Goal: Information Seeking & Learning: Learn about a topic

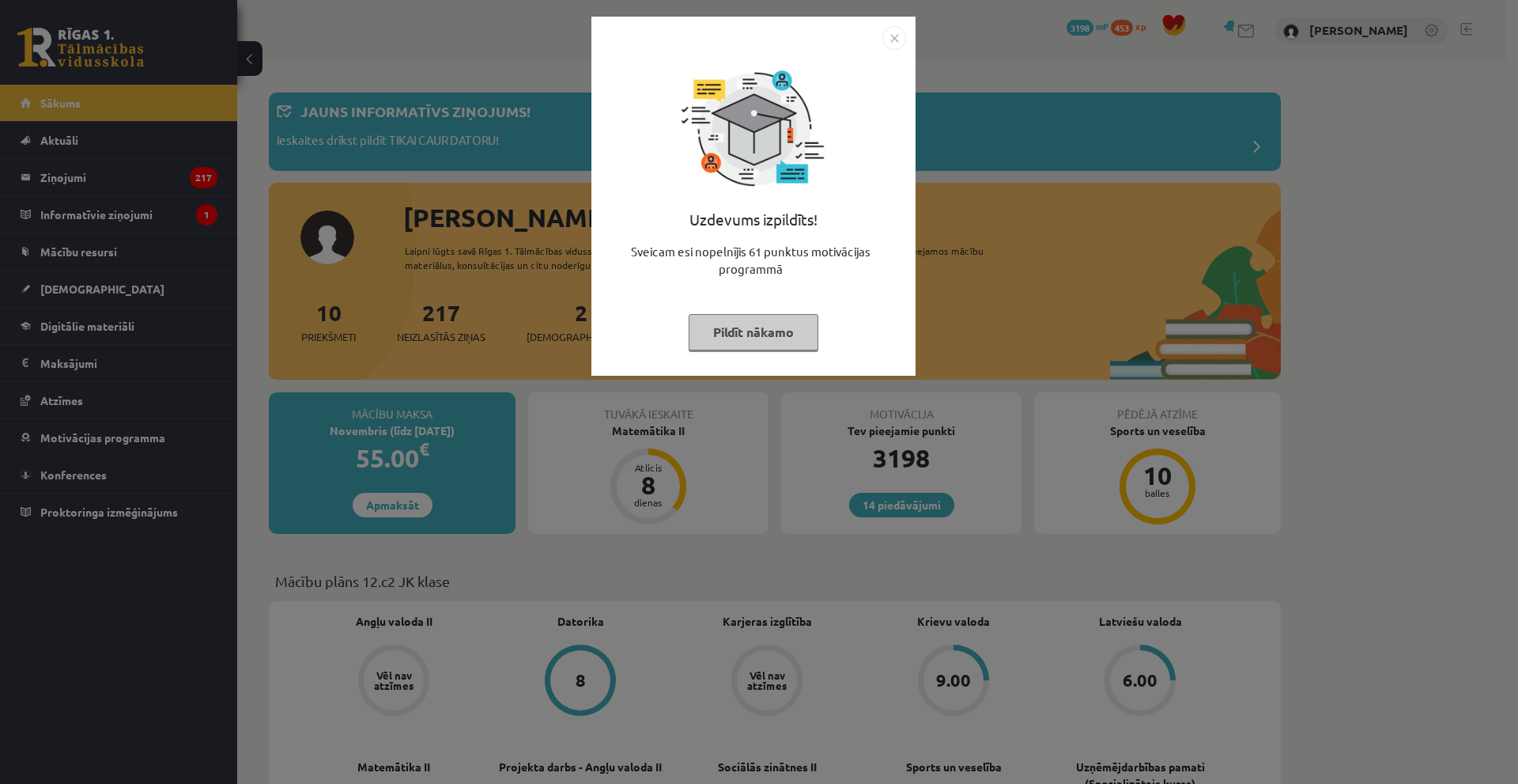
click at [895, 38] on img "Close" at bounding box center [895, 38] width 24 height 24
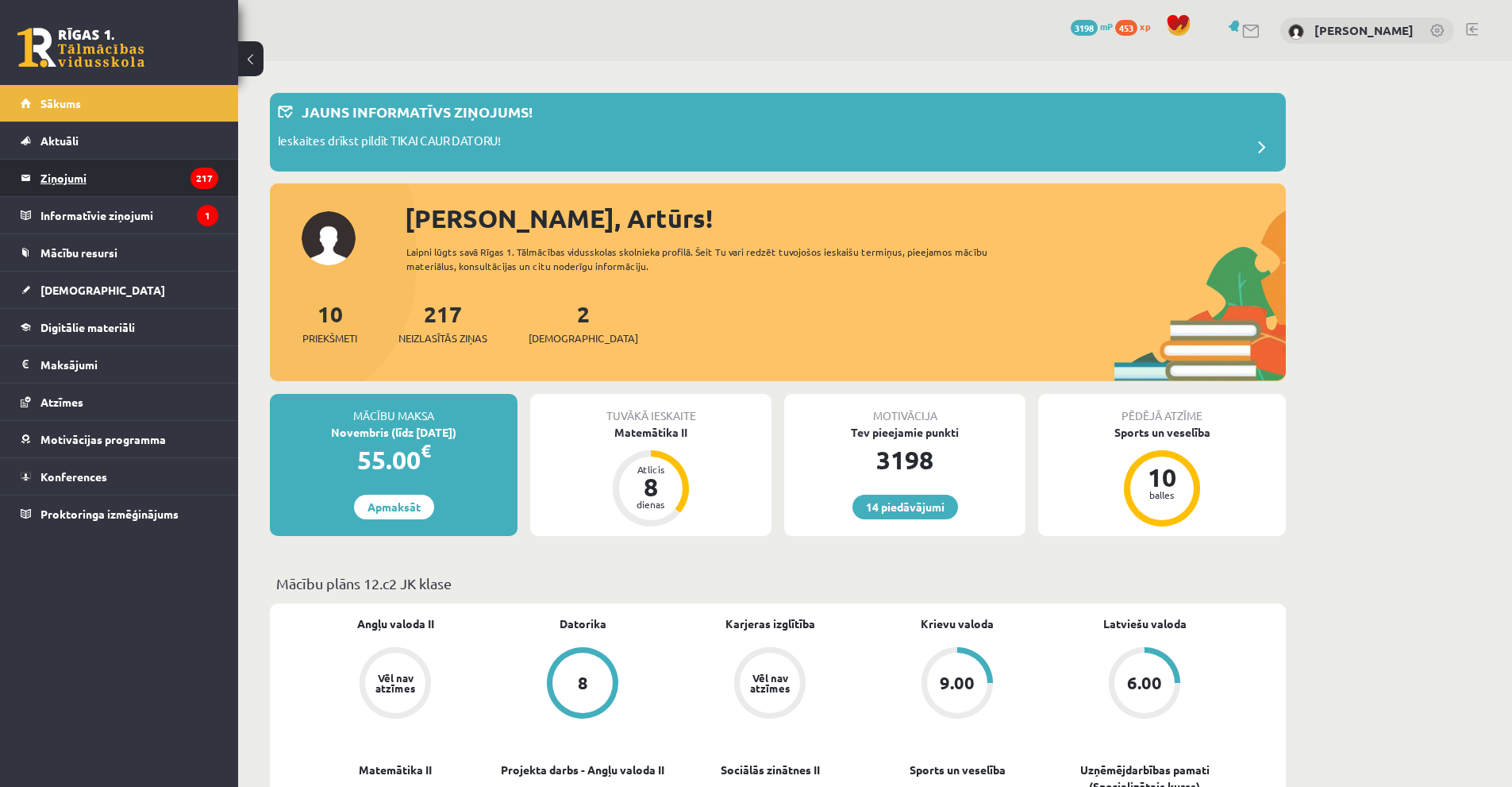
click at [166, 188] on legend "Ziņojumi 217" at bounding box center [130, 178] width 178 height 37
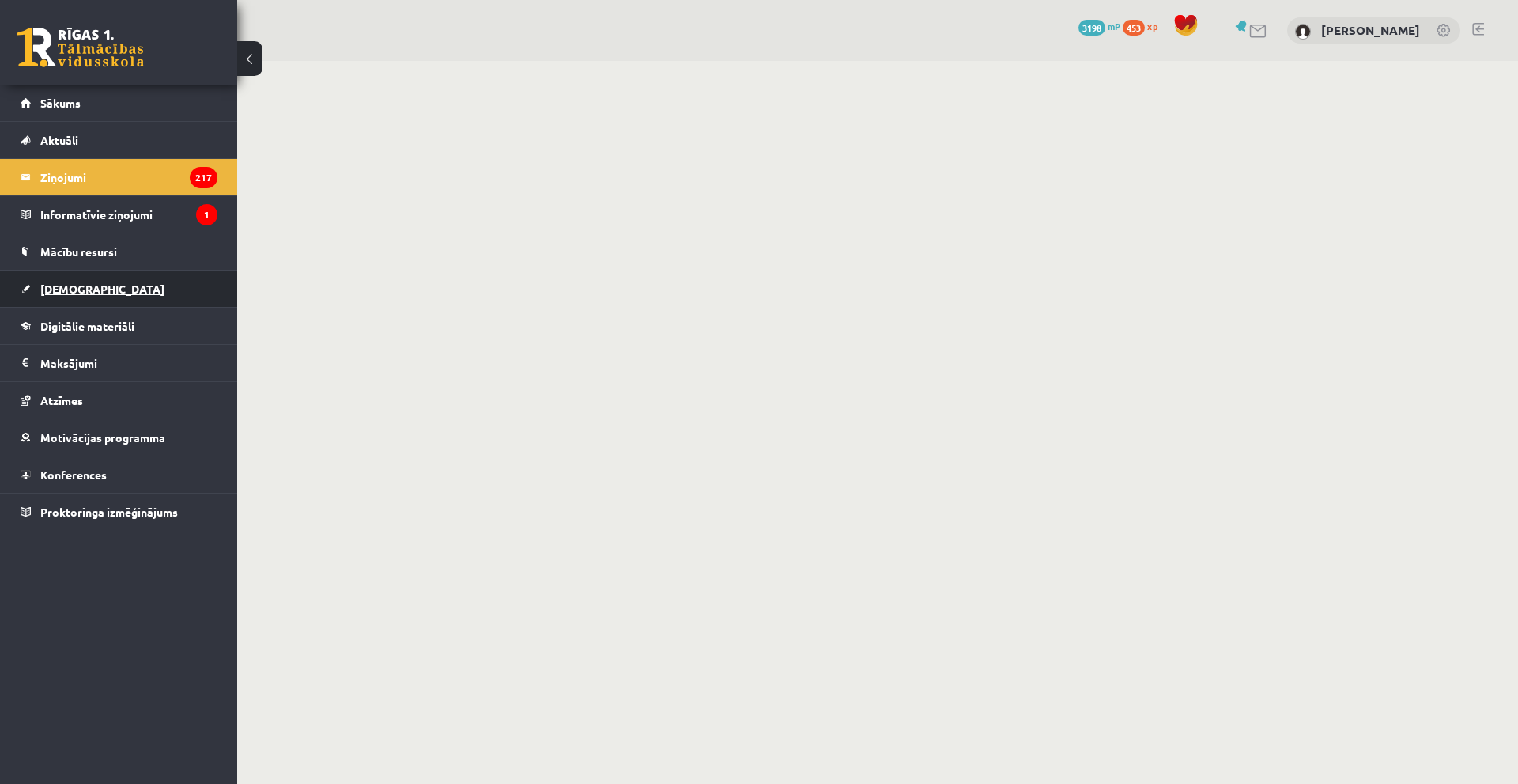
click at [101, 286] on link "[DEMOGRAPHIC_DATA]" at bounding box center [118, 289] width 197 height 37
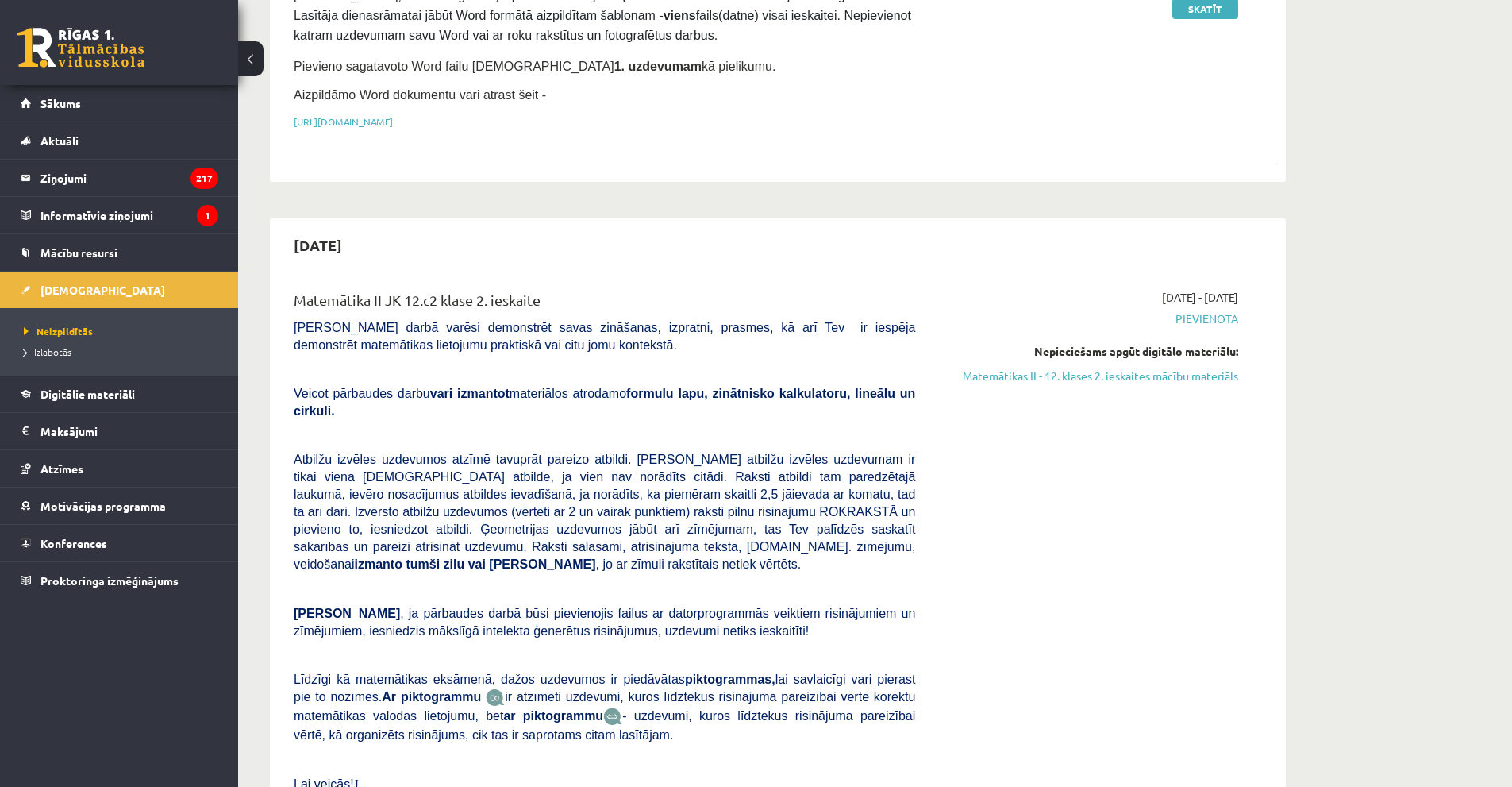
scroll to position [318, 0]
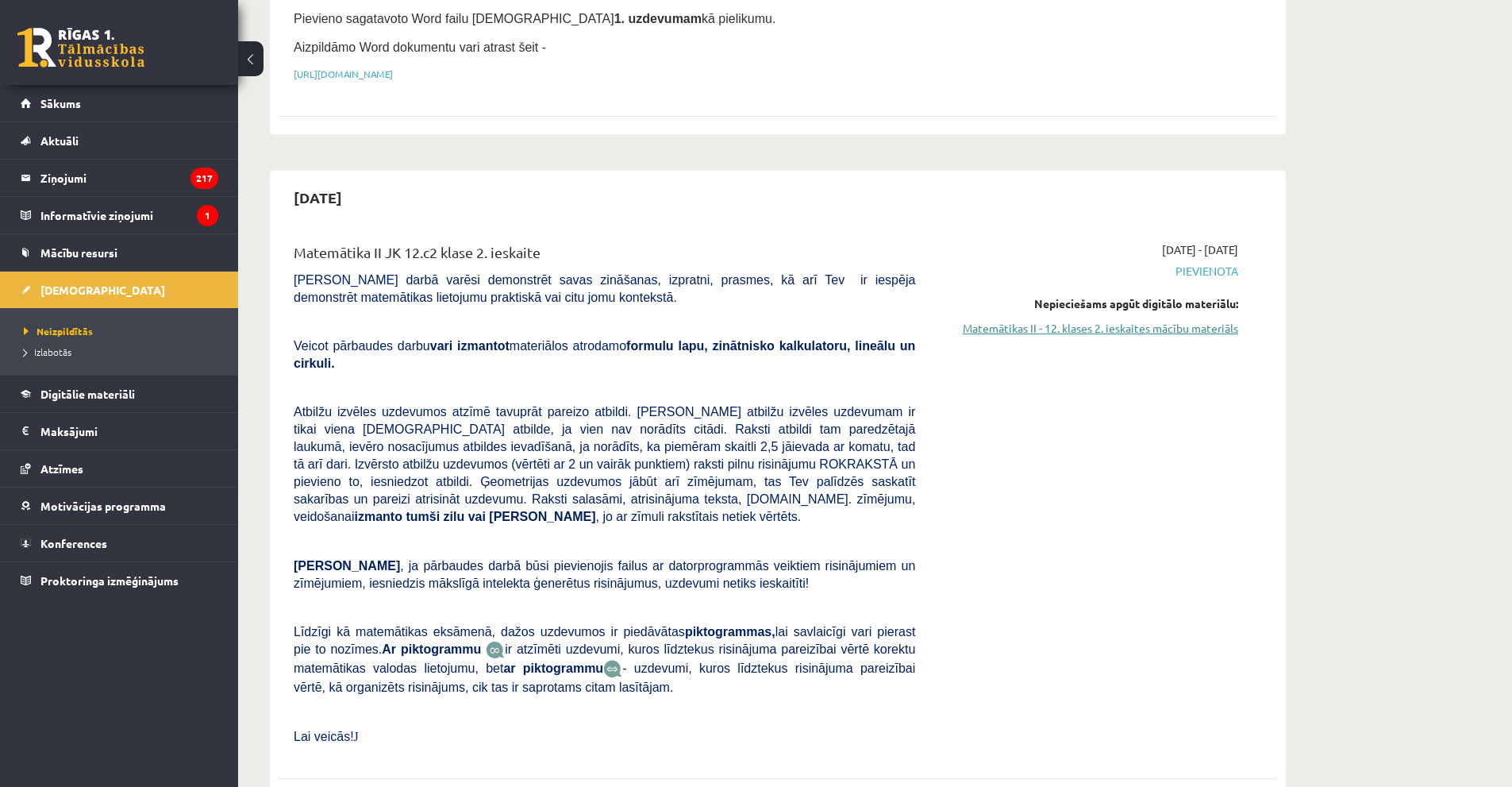
click at [1133, 323] on link "Matemātikas II - 12. klases 2. ieskaites mācību materiāls" at bounding box center [1089, 328] width 299 height 17
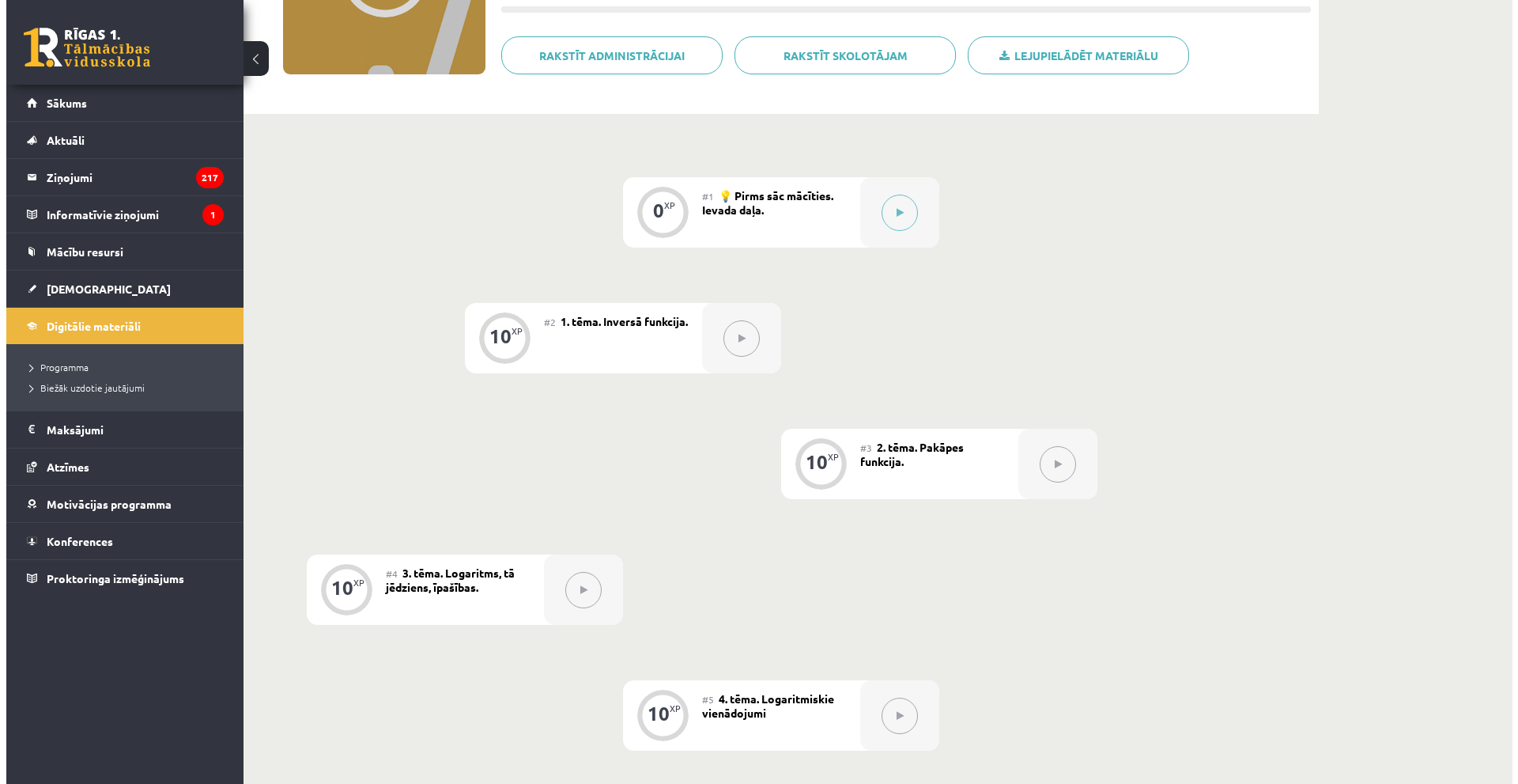
scroll to position [237, 0]
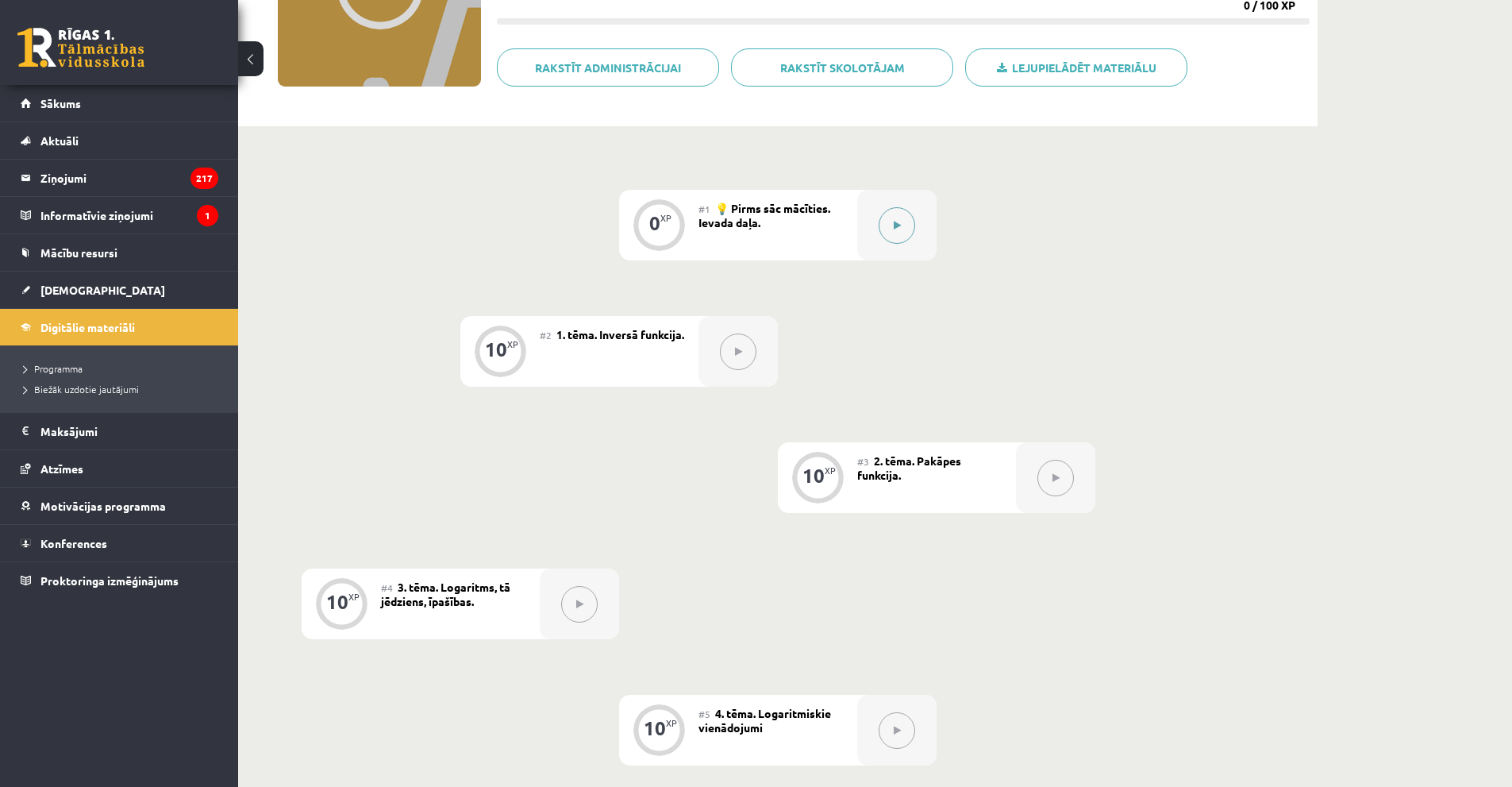
click at [894, 227] on icon at bounding box center [897, 225] width 7 height 9
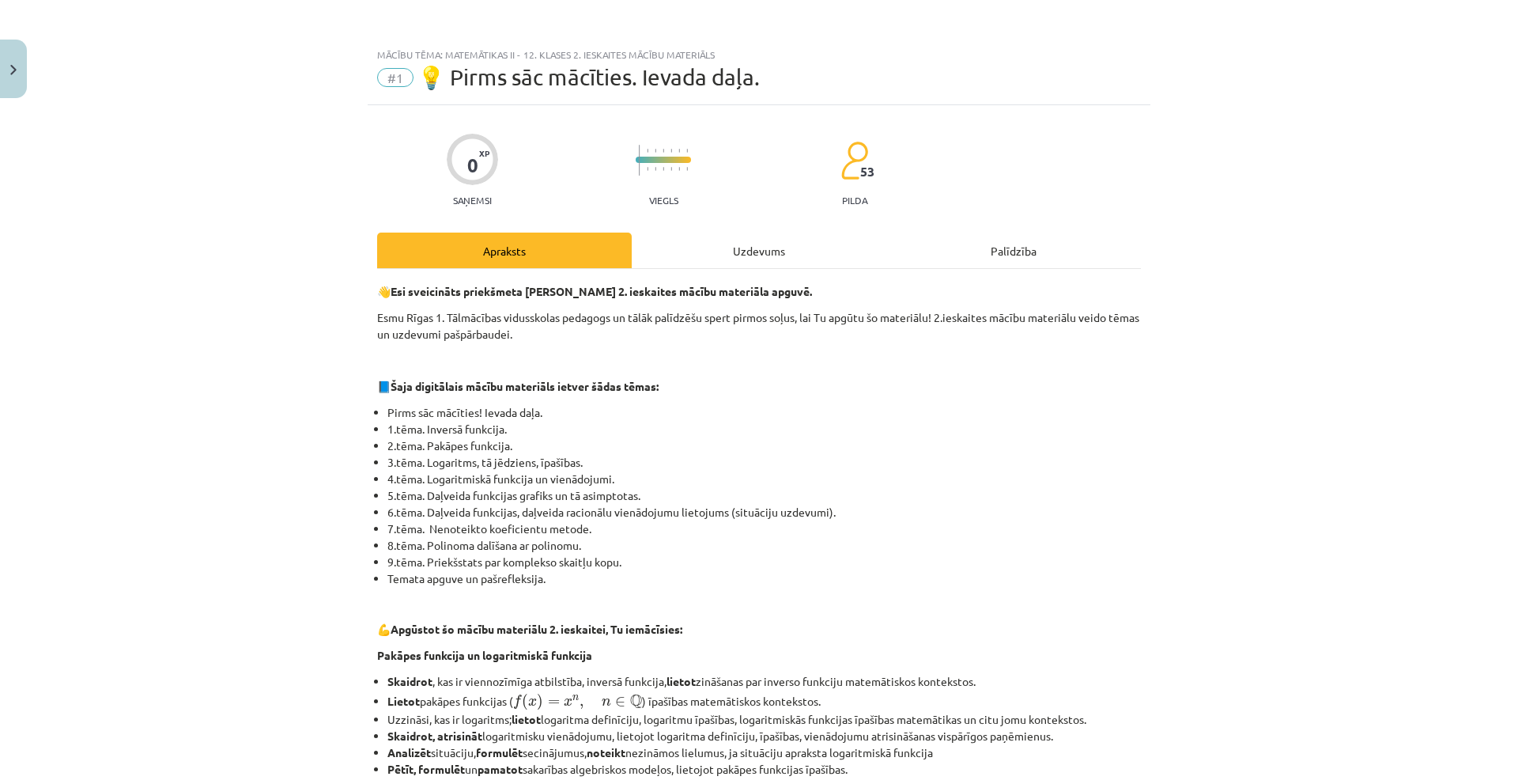
click at [739, 239] on div "Uzdevums" at bounding box center [759, 250] width 254 height 36
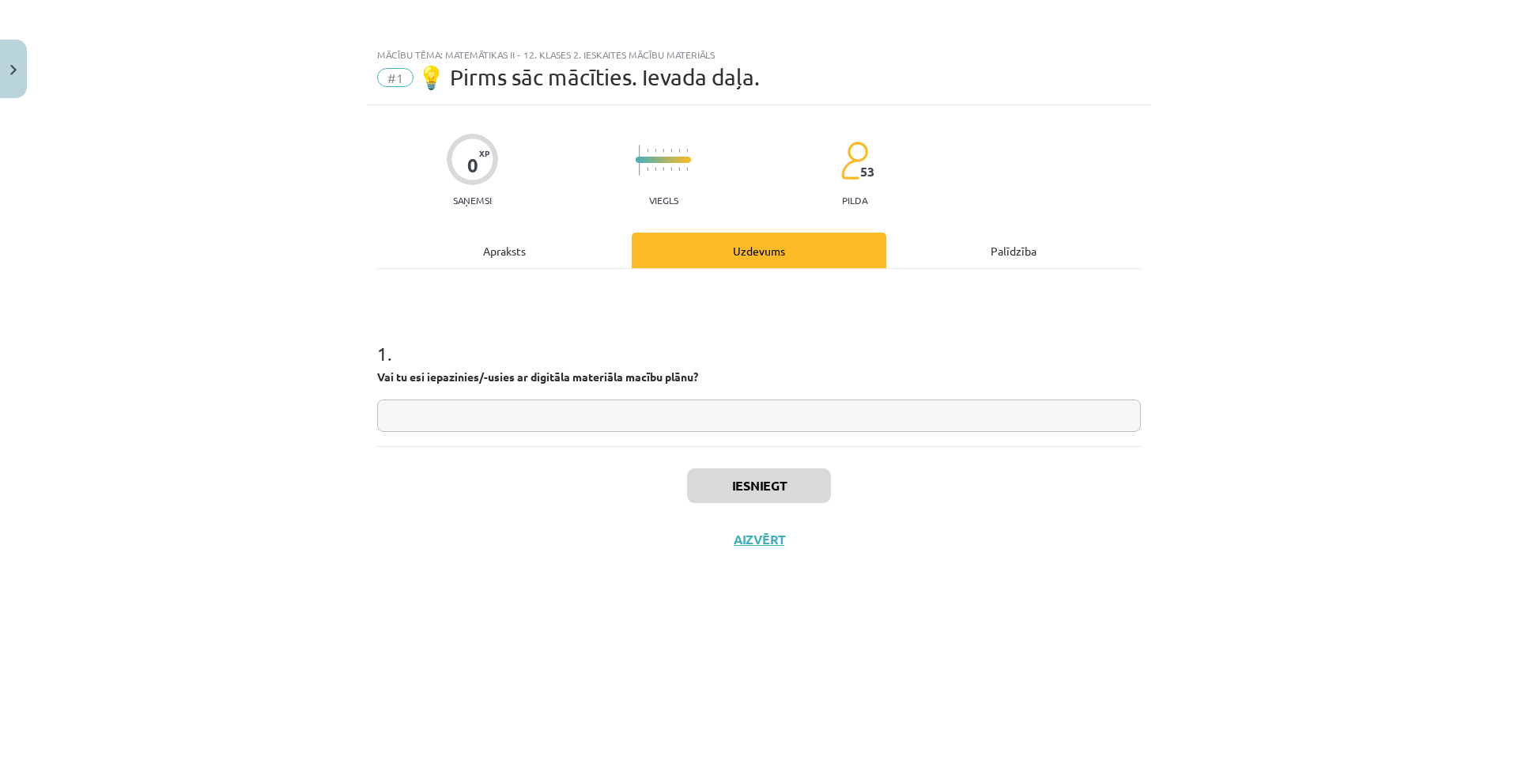
click at [623, 410] on input "text" at bounding box center [759, 414] width 764 height 32
type input "*"
click at [745, 493] on button "Iesniegt" at bounding box center [759, 486] width 144 height 35
click at [777, 541] on button "Nākamā nodarbība" at bounding box center [759, 550] width 155 height 37
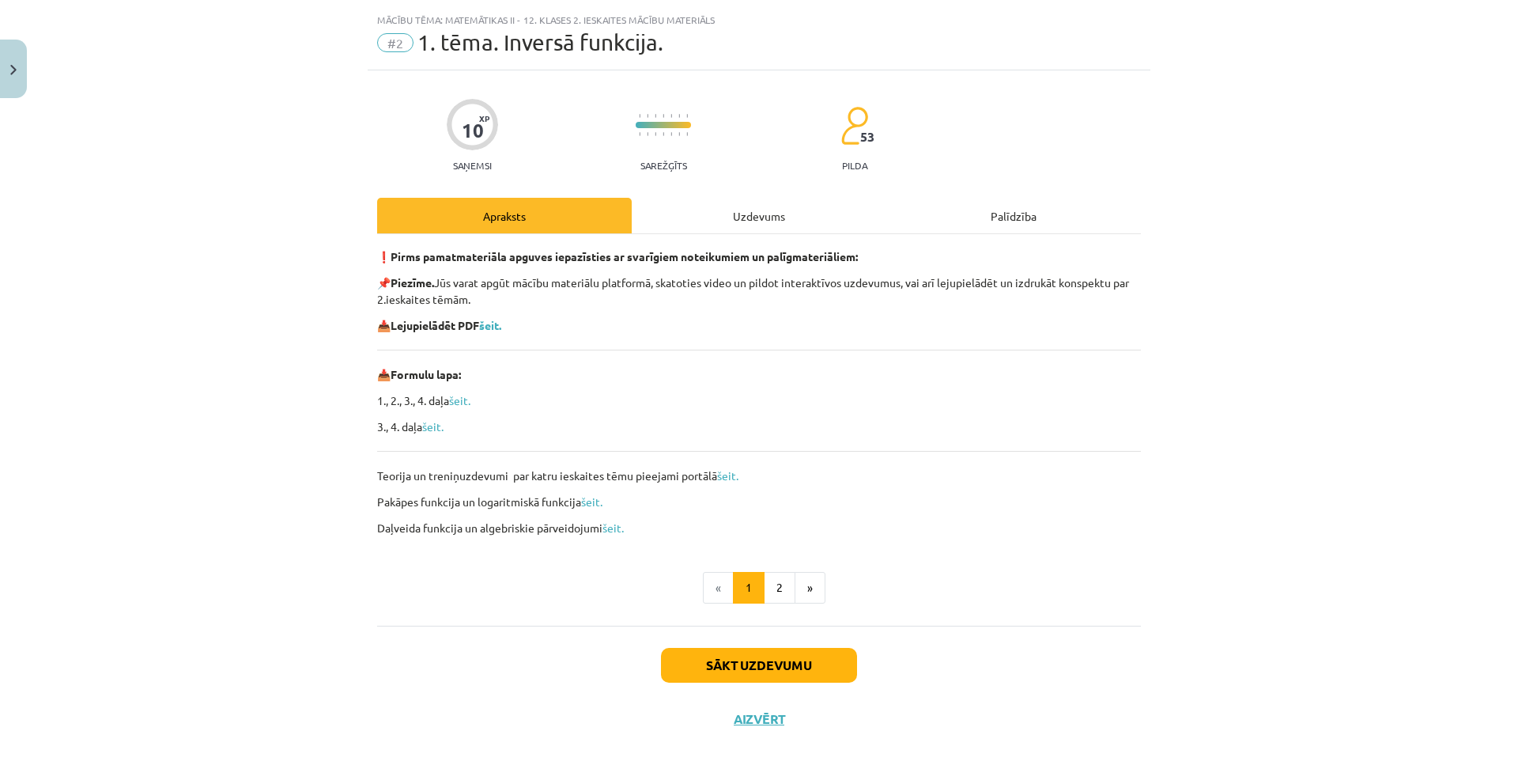
scroll to position [37, 0]
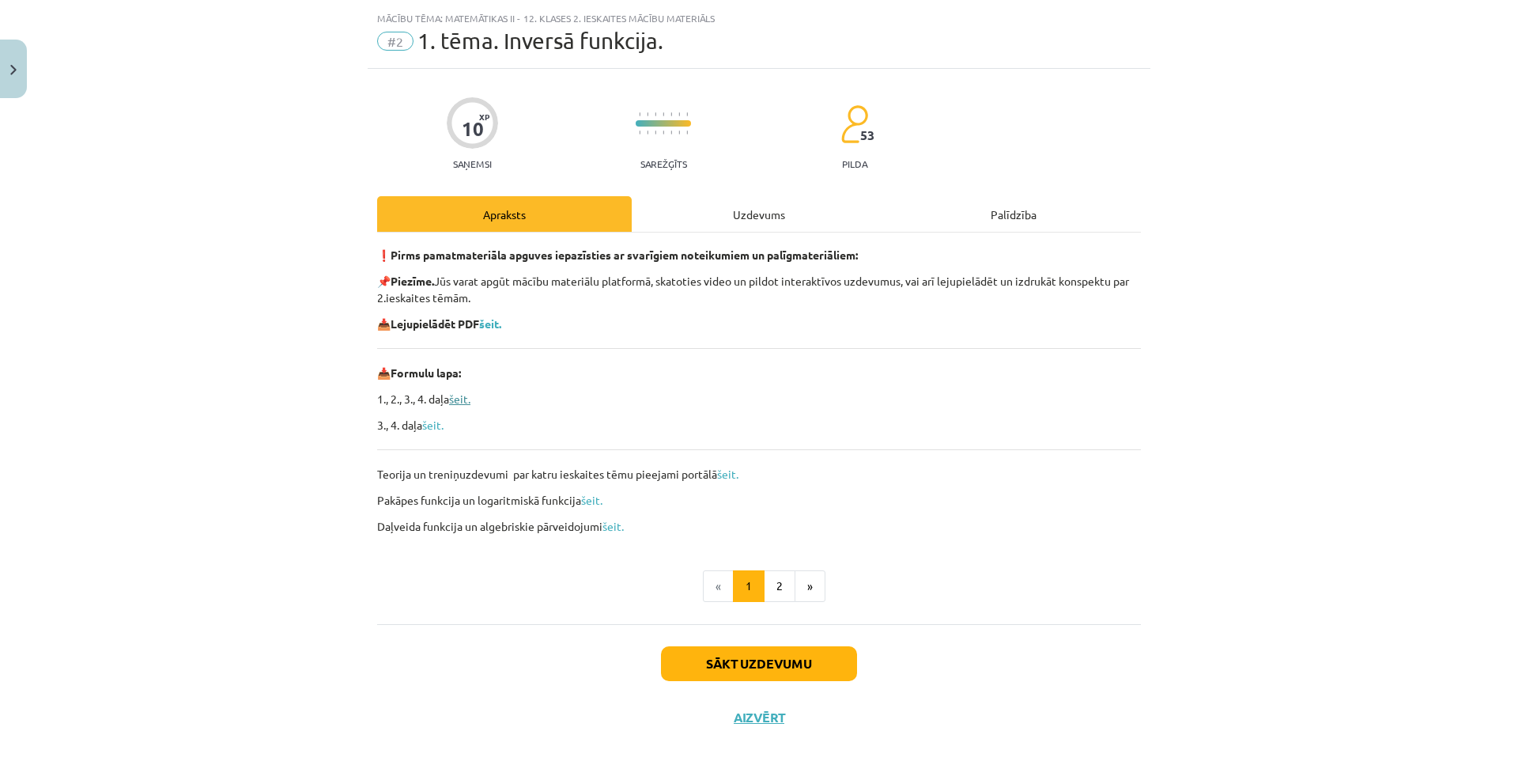
click at [455, 399] on link "šeit." at bounding box center [459, 399] width 21 height 15
click at [429, 428] on link "šeit." at bounding box center [433, 424] width 21 height 15
drag, startPoint x: 479, startPoint y: 328, endPoint x: 688, endPoint y: 423, distance: 229.6
click at [587, 378] on div "❗ Pirms pamatmateriāla apguves iepazīsties ar svarīgiem noteikumiem un palīgmat…" at bounding box center [759, 391] width 764 height 288
click at [701, 428] on p "3., 4. daļa šeit." at bounding box center [759, 424] width 764 height 16
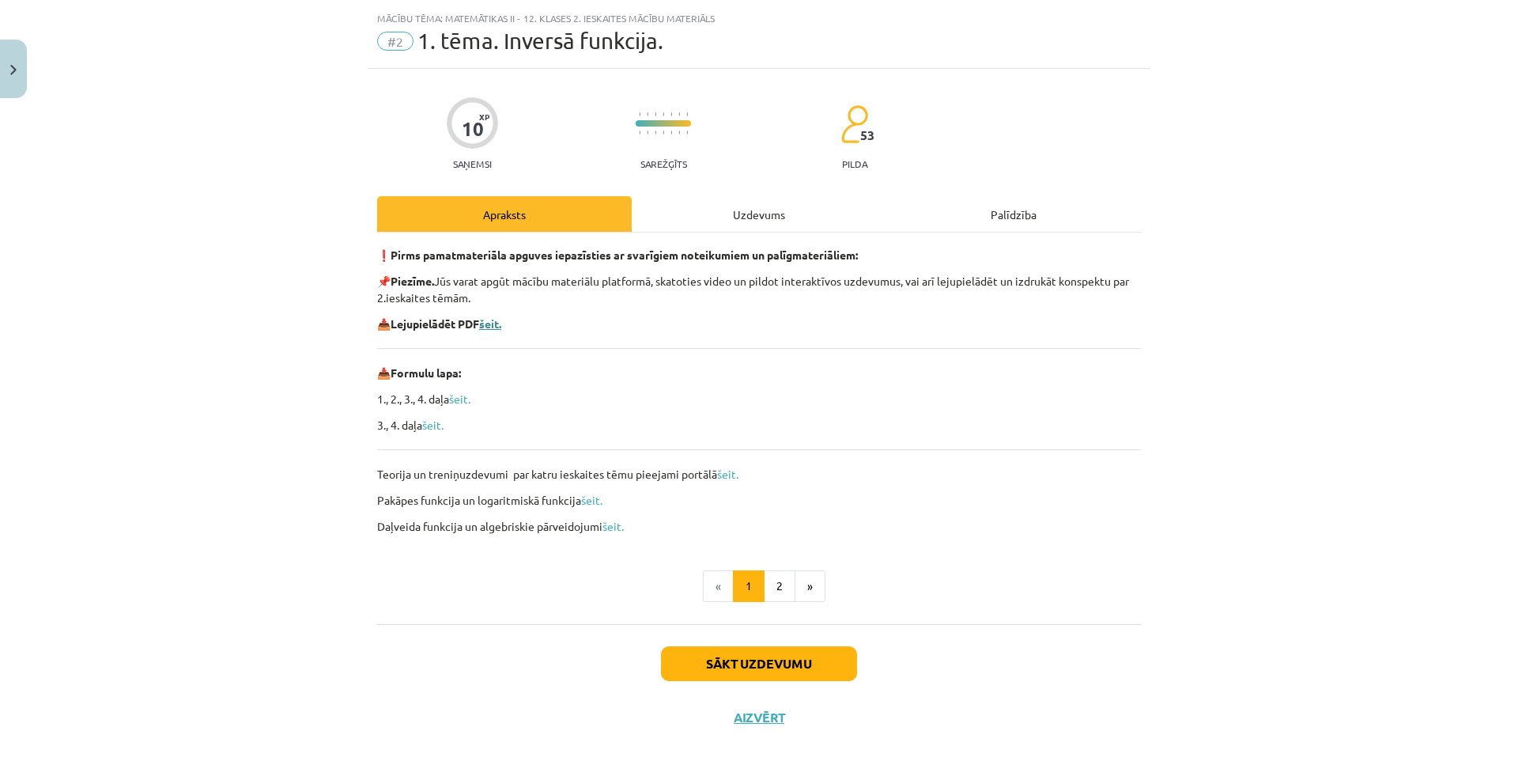
click at [486, 319] on b "šeit." at bounding box center [490, 324] width 22 height 15
click at [777, 585] on button "2" at bounding box center [780, 585] width 32 height 32
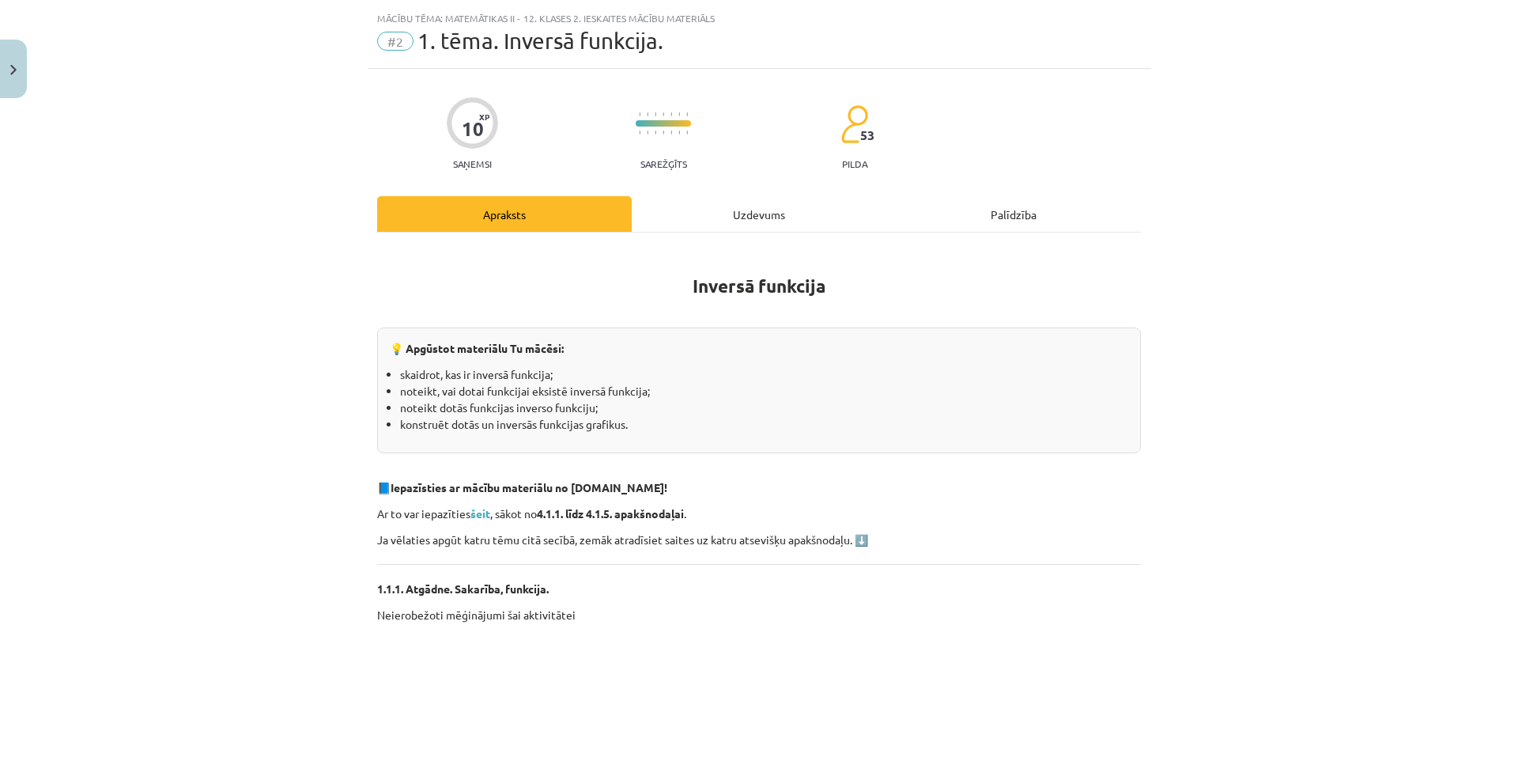
click at [748, 208] on div "Uzdevums" at bounding box center [759, 213] width 254 height 36
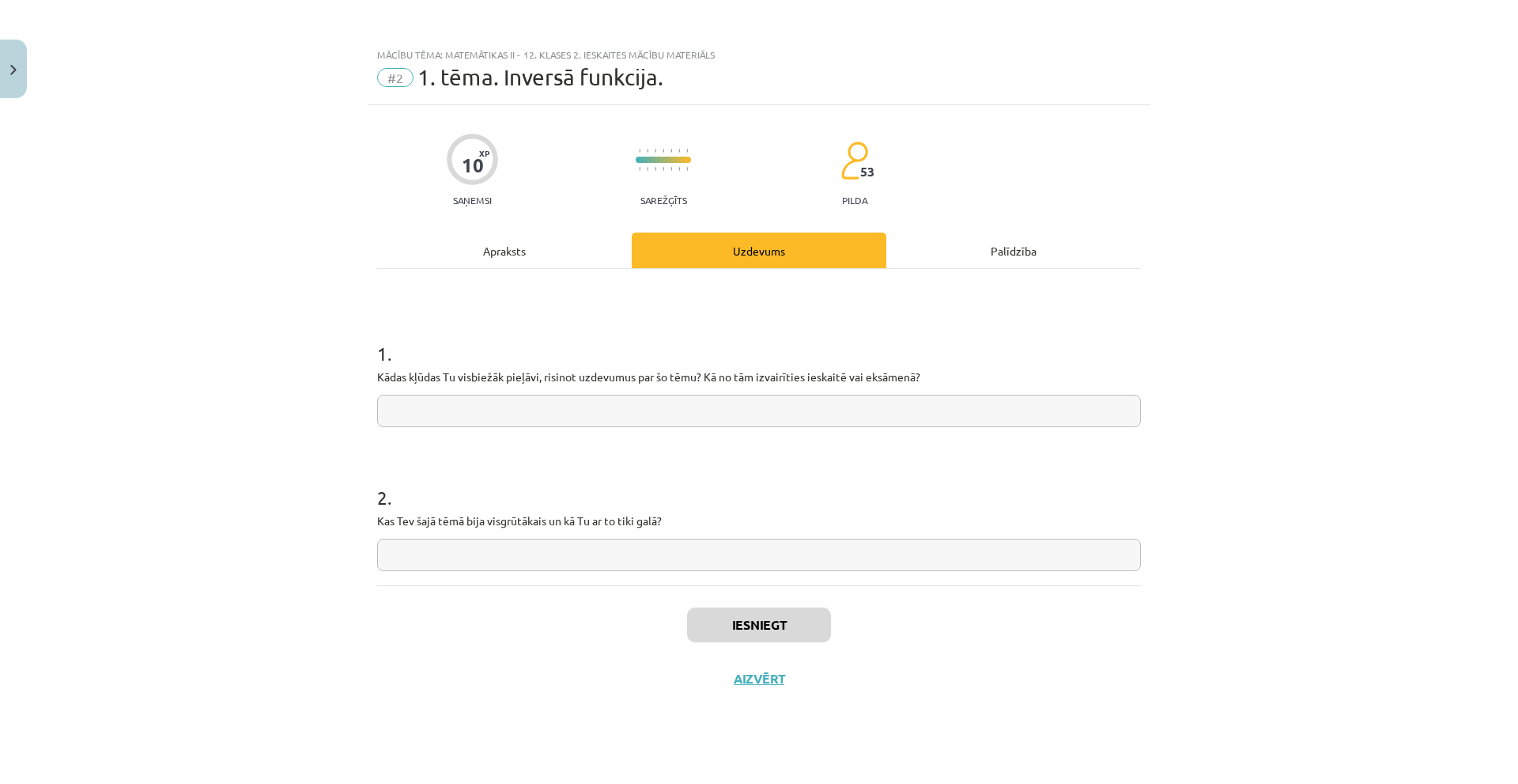
click at [507, 246] on div "Apraksts" at bounding box center [504, 250] width 254 height 36
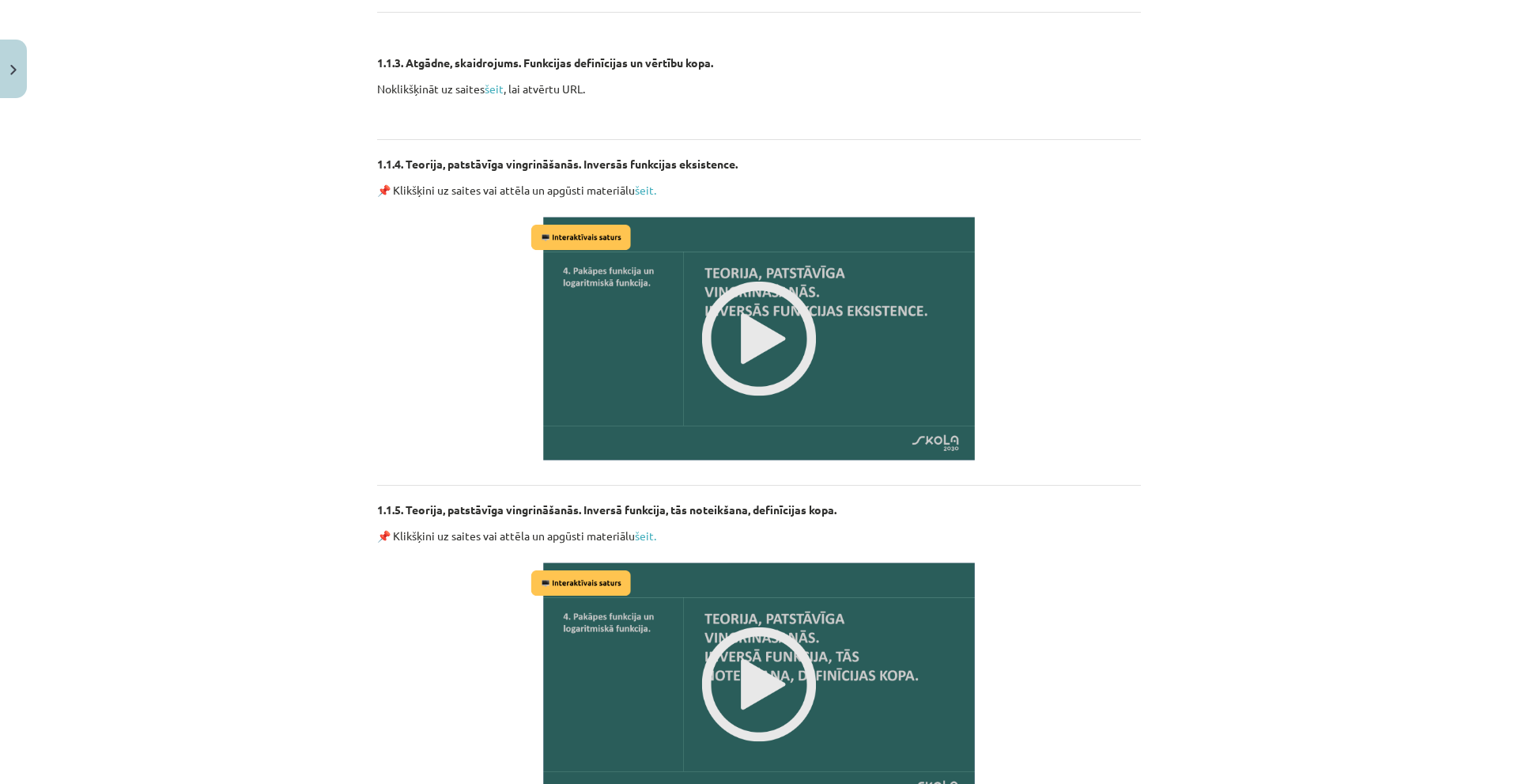
scroll to position [1783, 0]
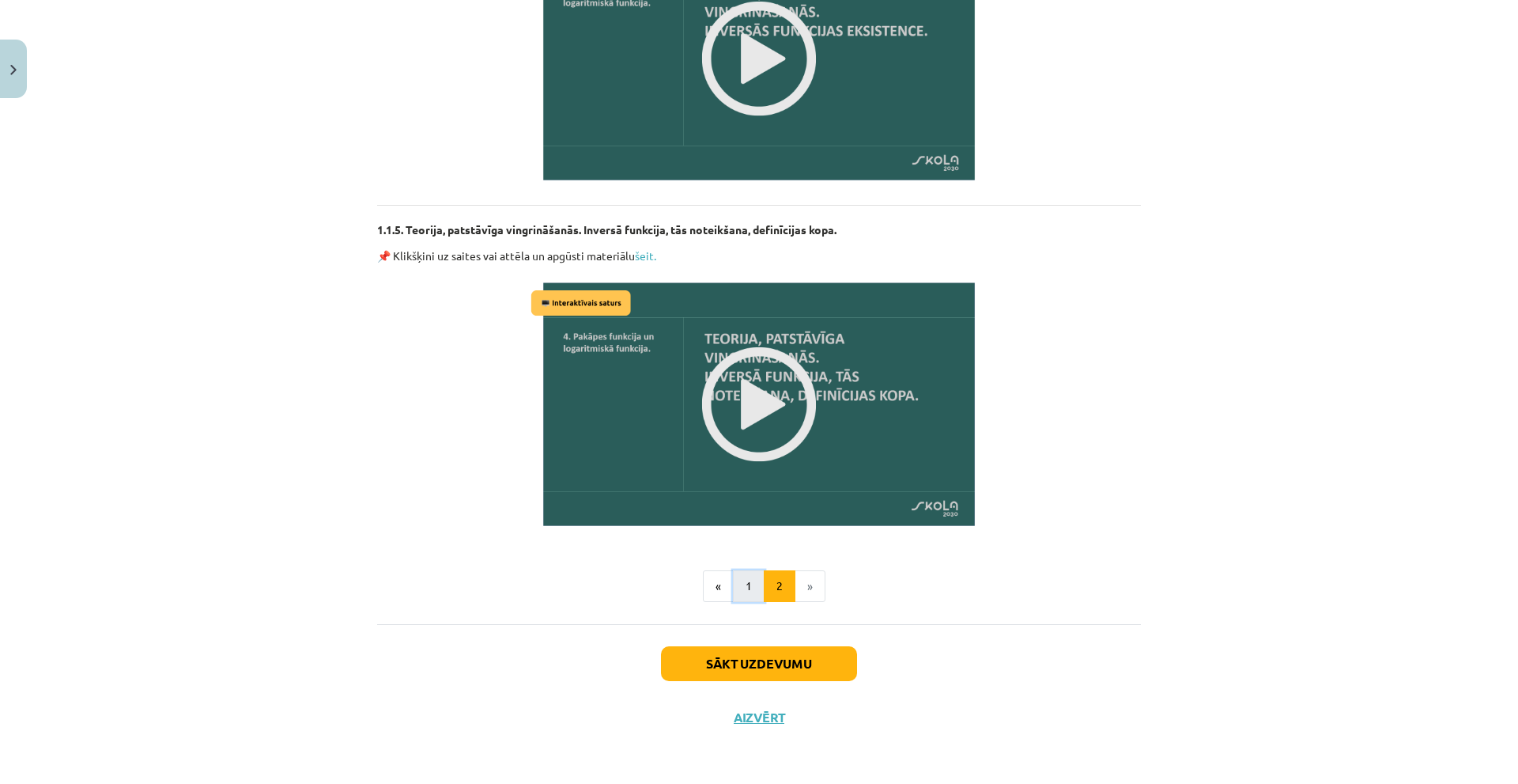
click at [743, 590] on button "1" at bounding box center [748, 585] width 32 height 32
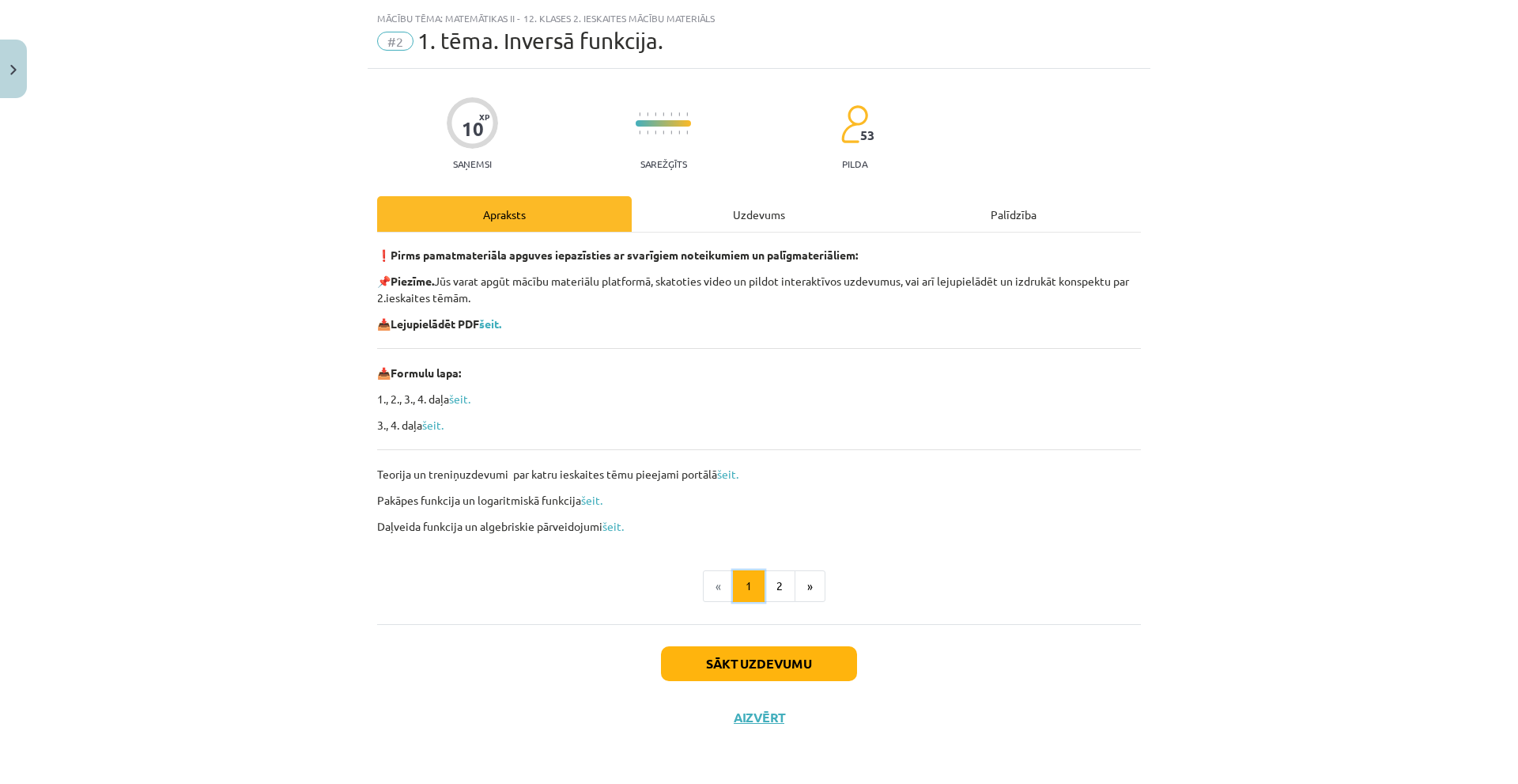
scroll to position [37, 0]
click at [770, 591] on button "2" at bounding box center [780, 585] width 32 height 32
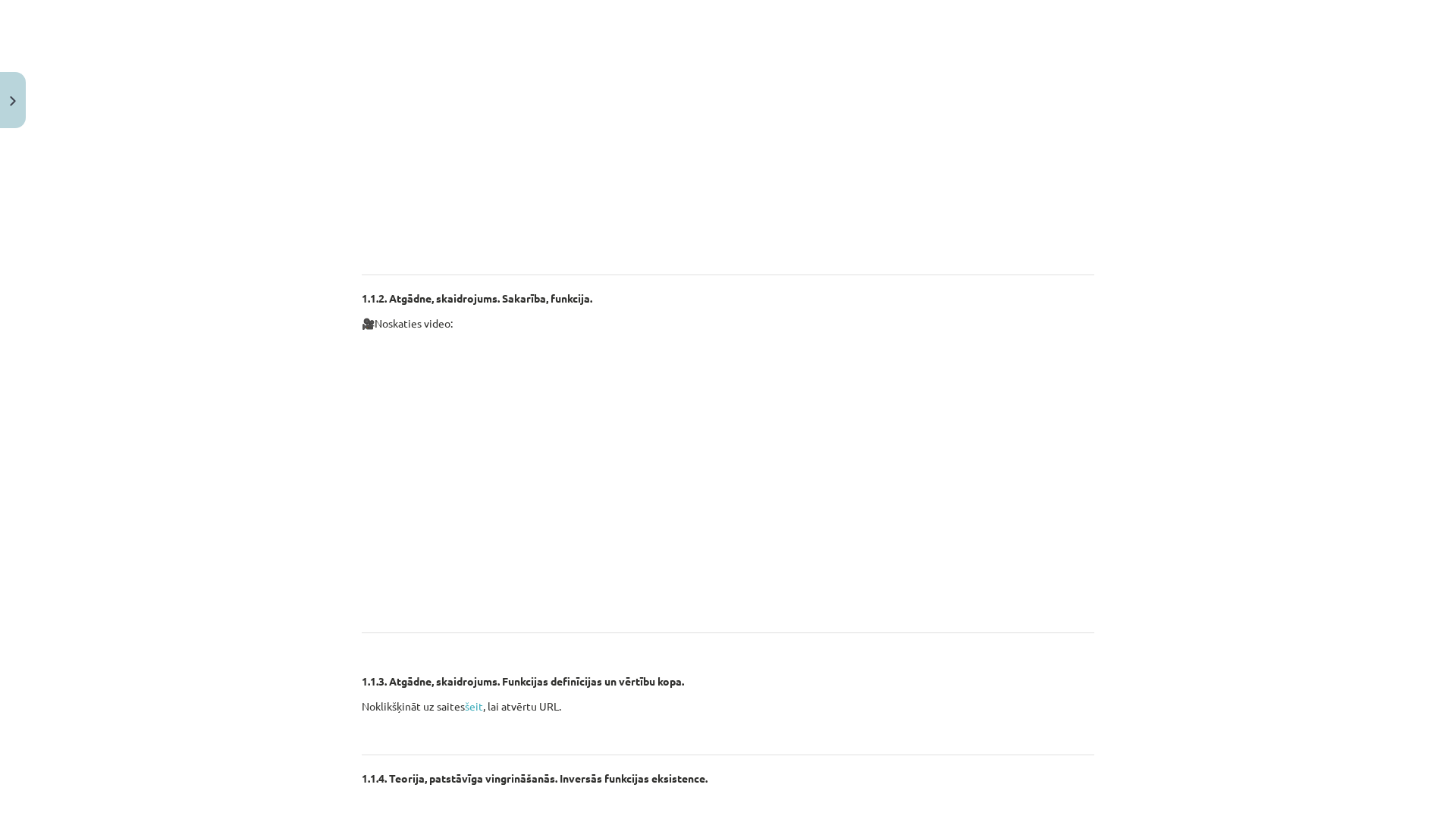
scroll to position [869, 0]
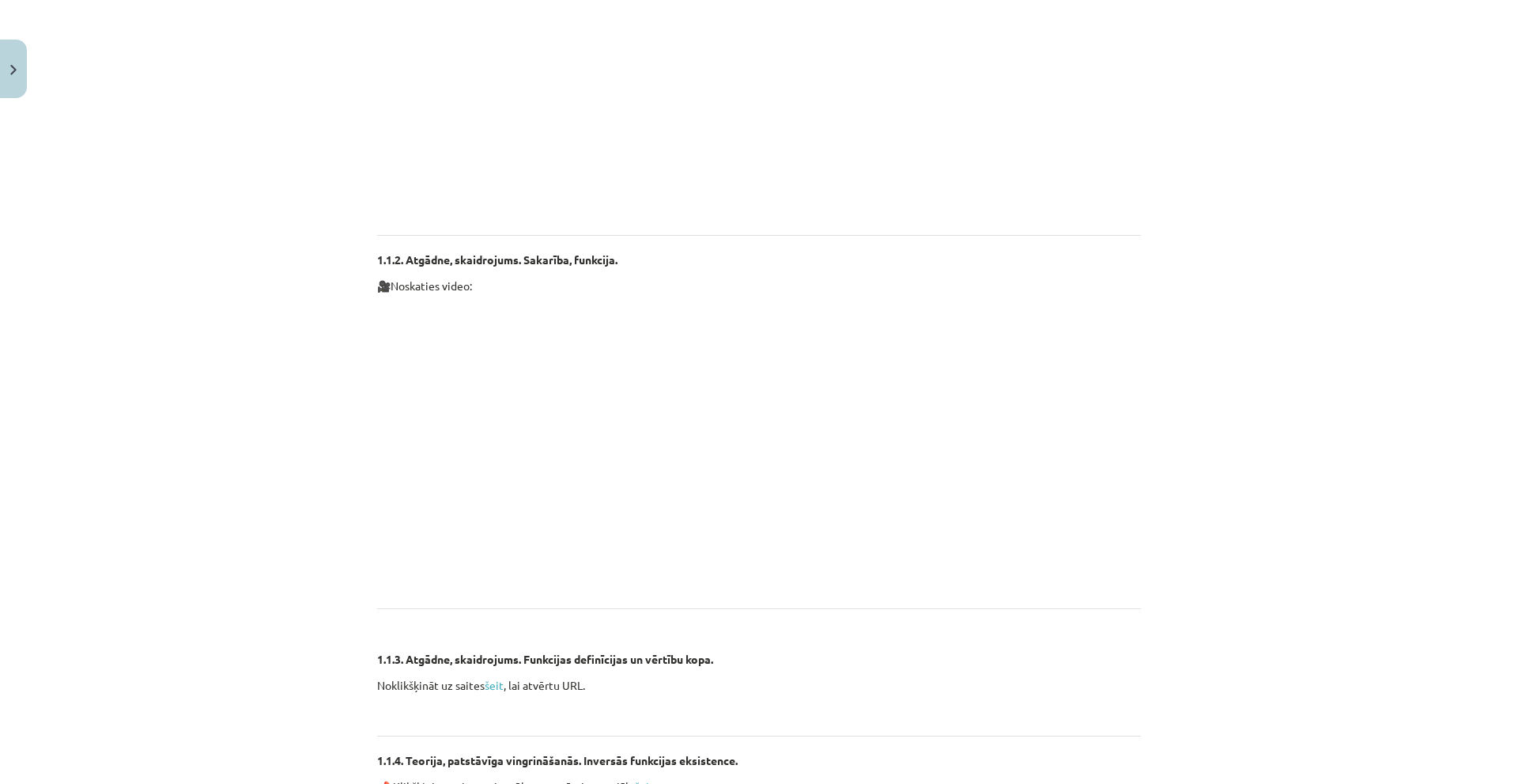
click at [1190, 566] on div "Mācību tēma: Matemātikas ii - 12. klases 2. ieskaites mācību materiāls #2 1. tē…" at bounding box center [759, 392] width 1518 height 784
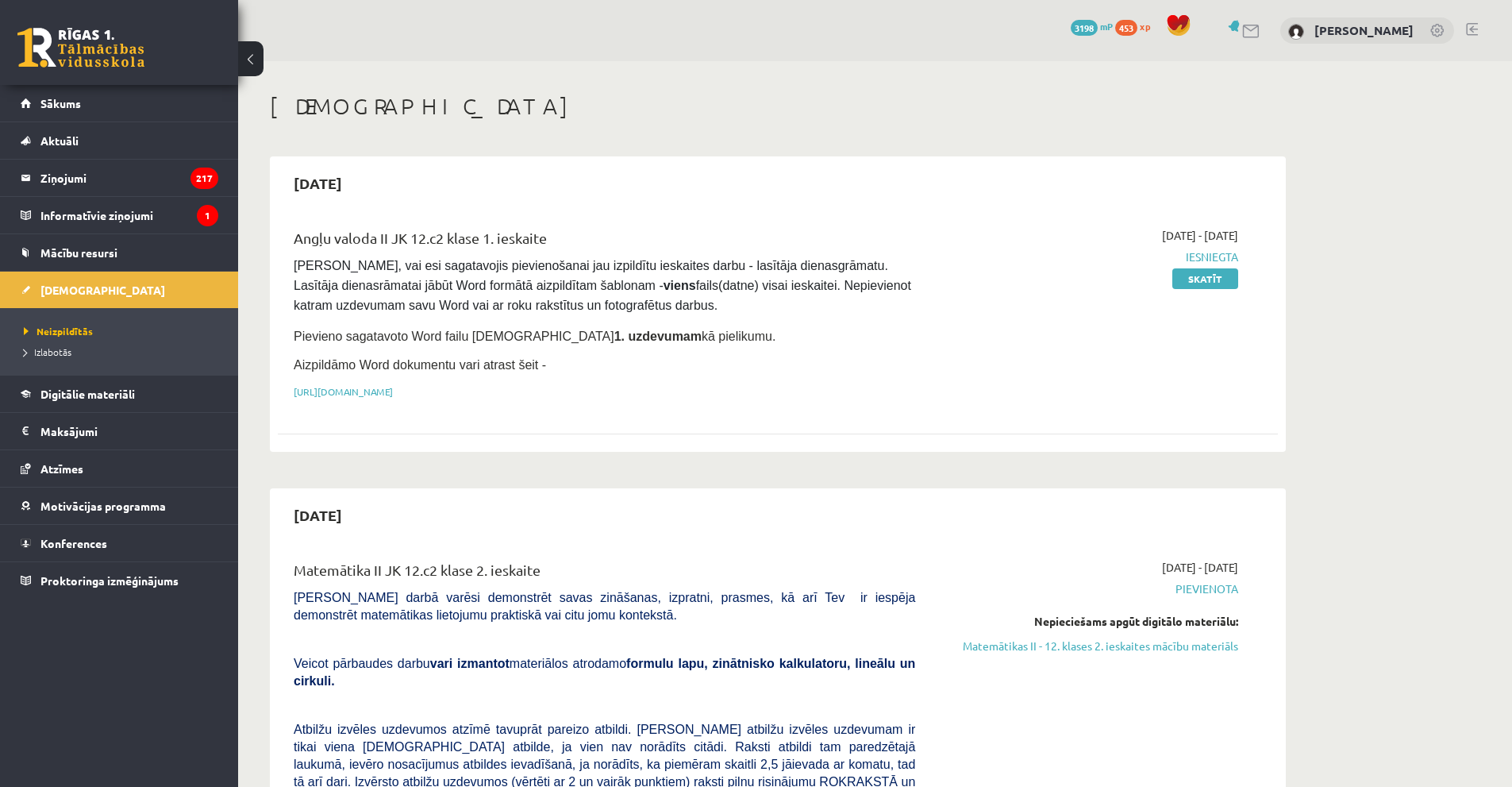
scroll to position [318, 0]
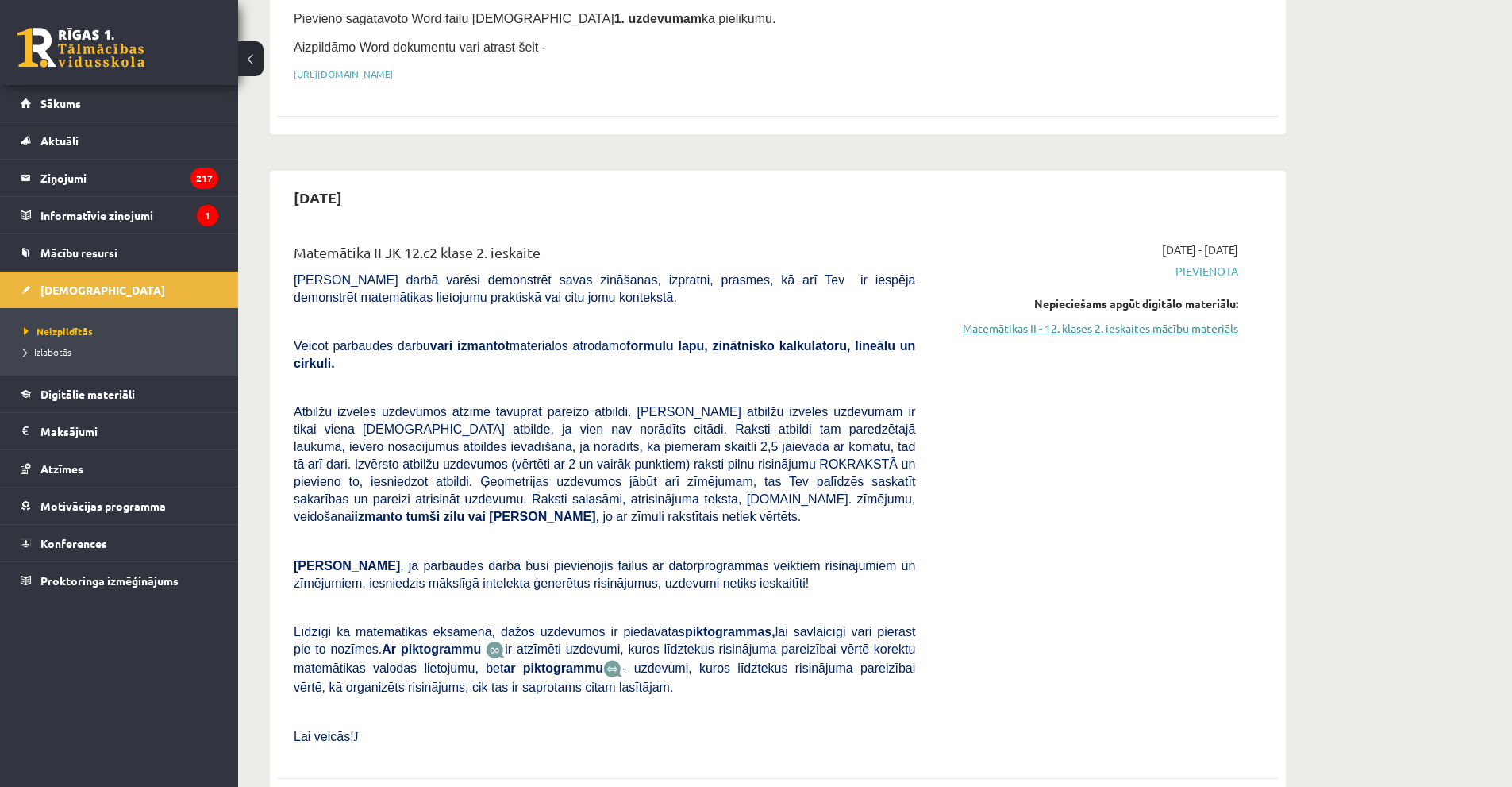
click at [1079, 324] on link "Matemātikas II - 12. klases 2. ieskaites mācību materiāls" at bounding box center [1089, 328] width 299 height 17
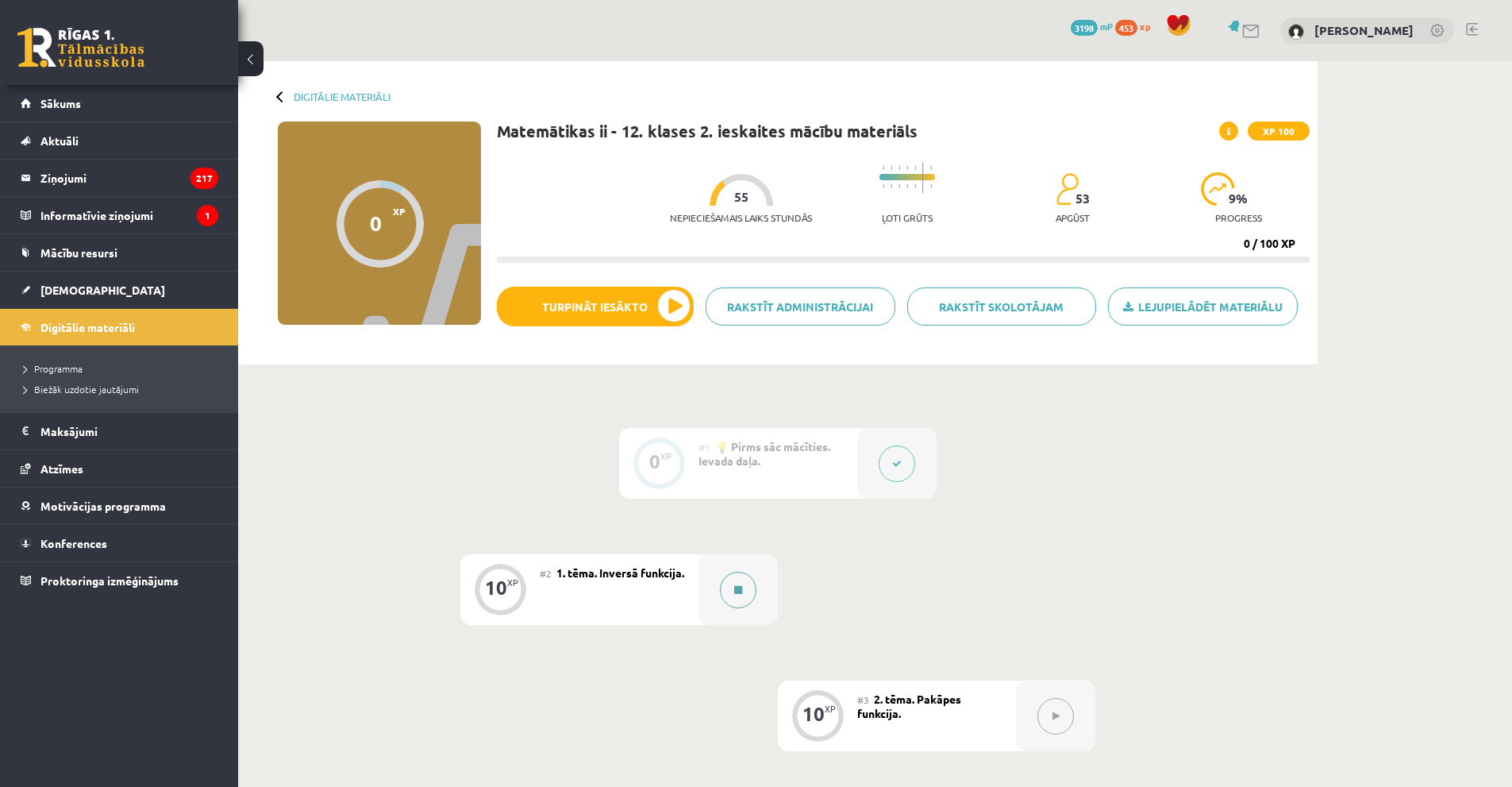
click at [743, 592] on button at bounding box center [739, 590] width 37 height 37
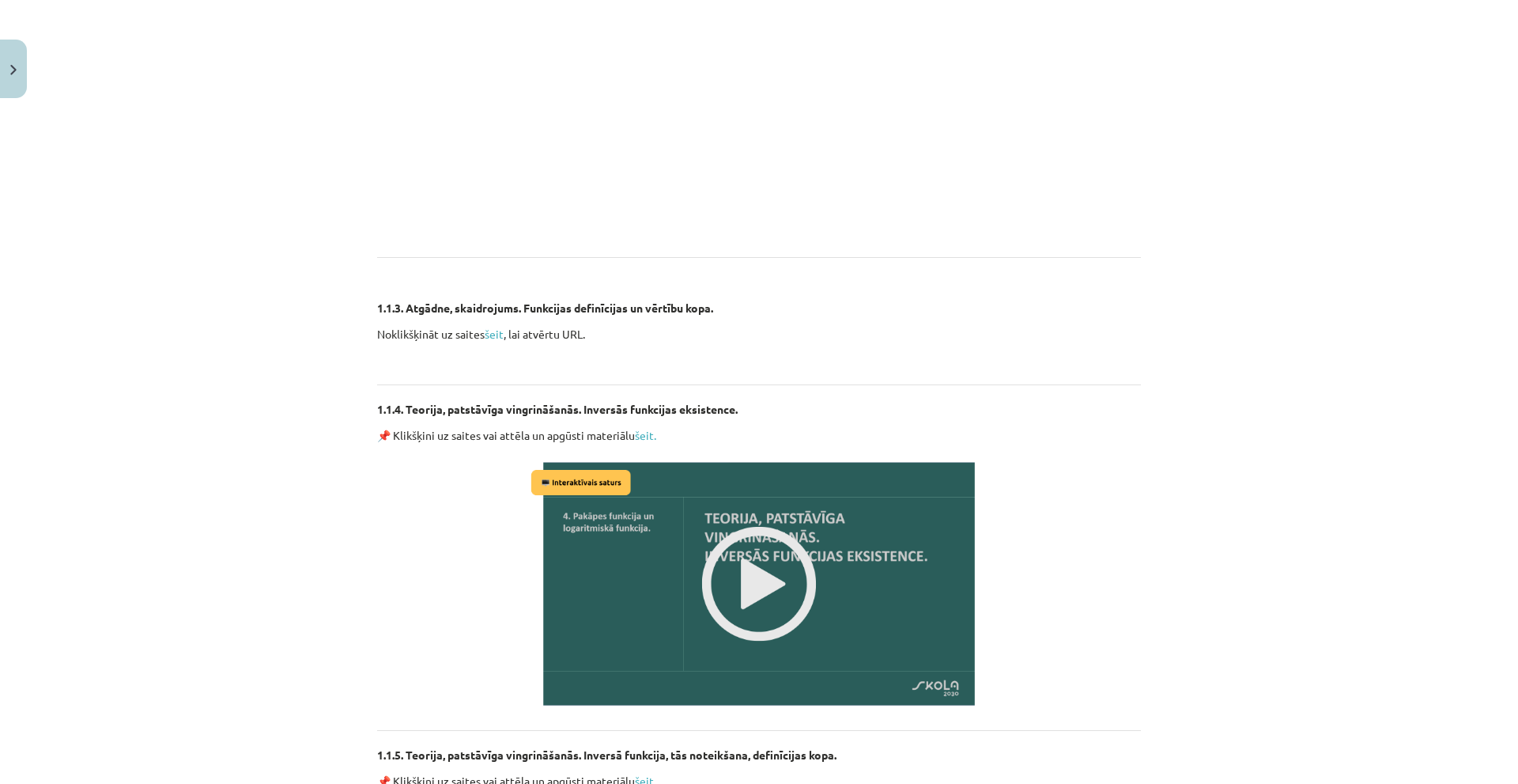
scroll to position [1265, 0]
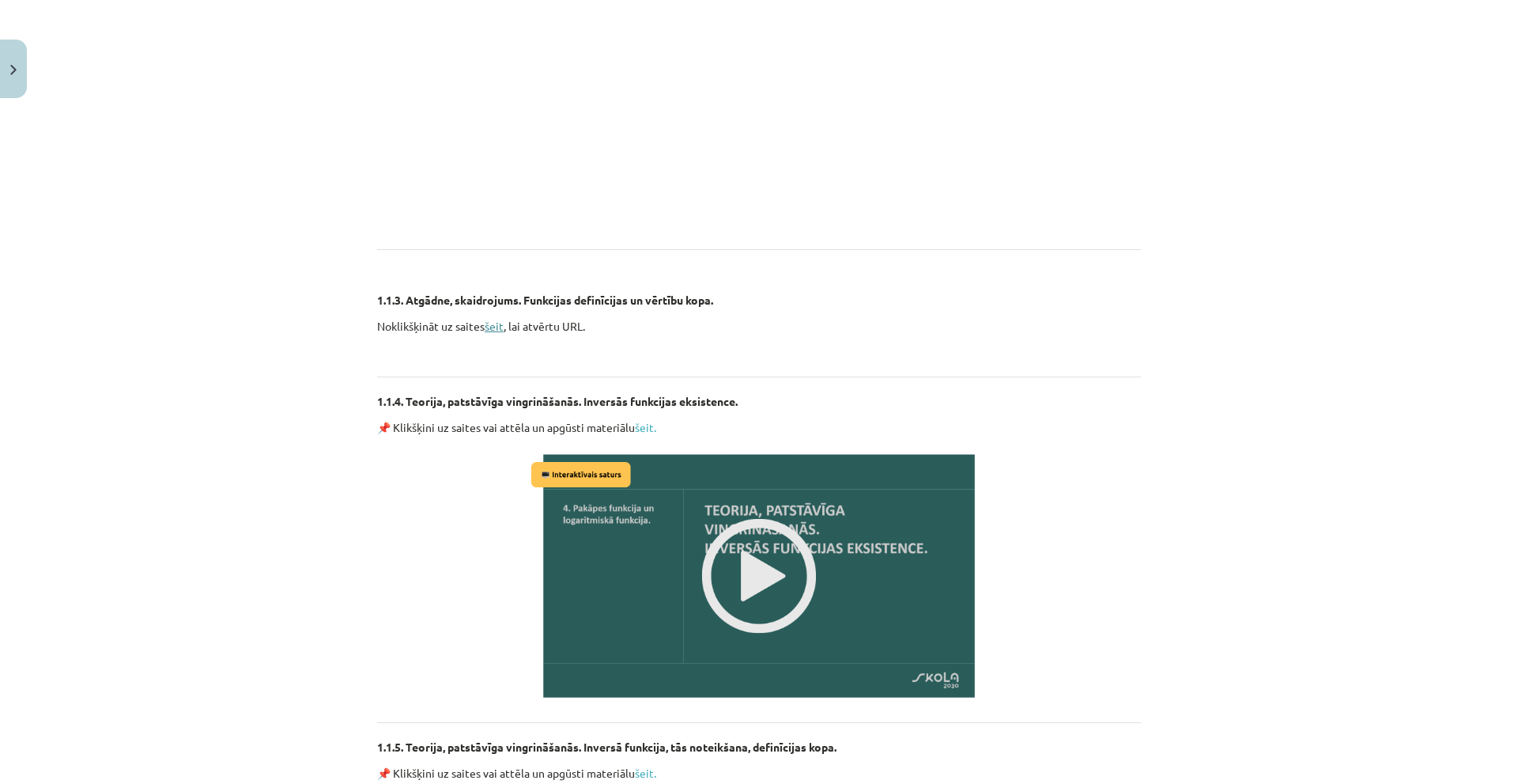
click at [492, 327] on link "šeit" at bounding box center [494, 326] width 19 height 15
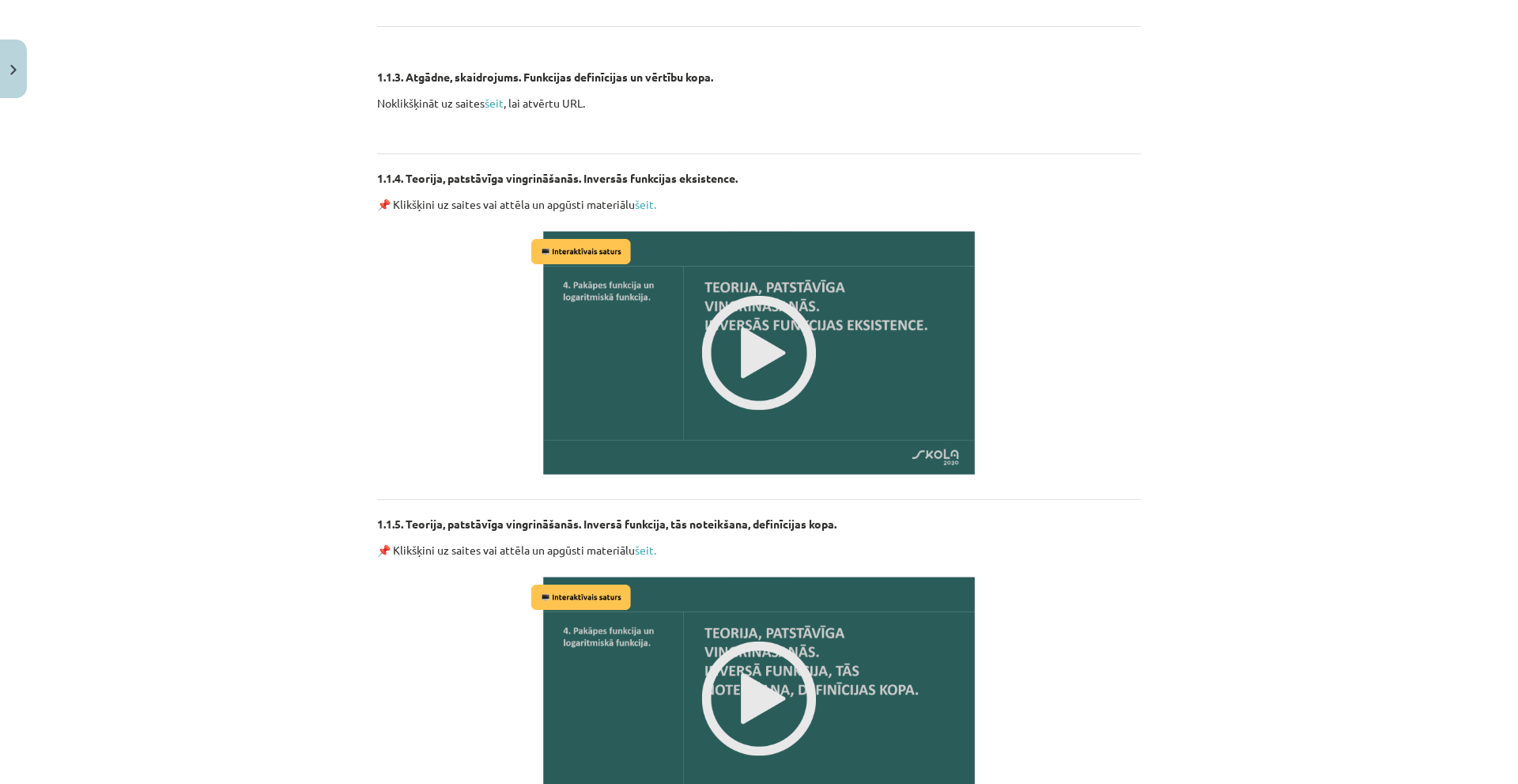
scroll to position [1388, 0]
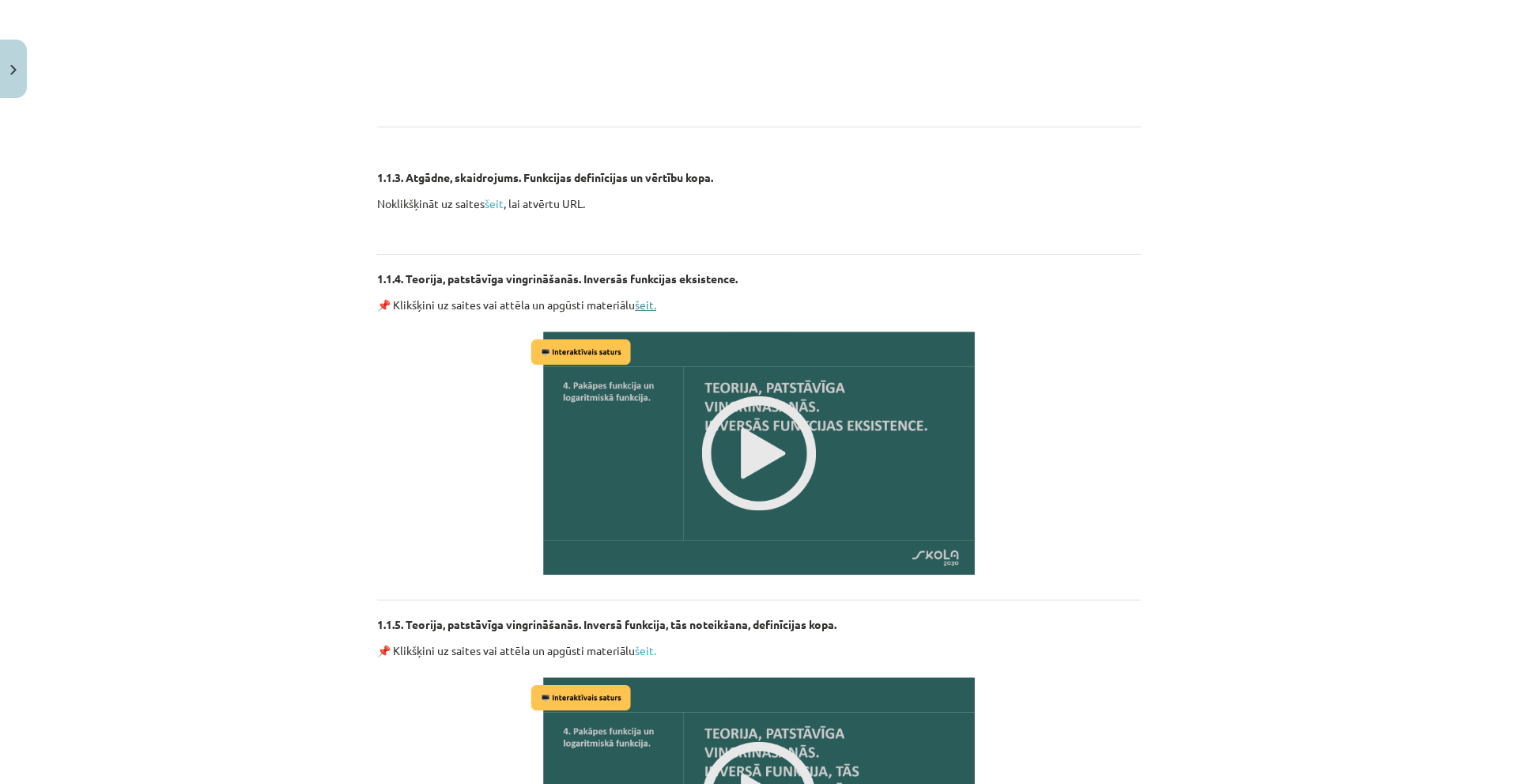
click at [643, 308] on link "šeit." at bounding box center [645, 305] width 21 height 15
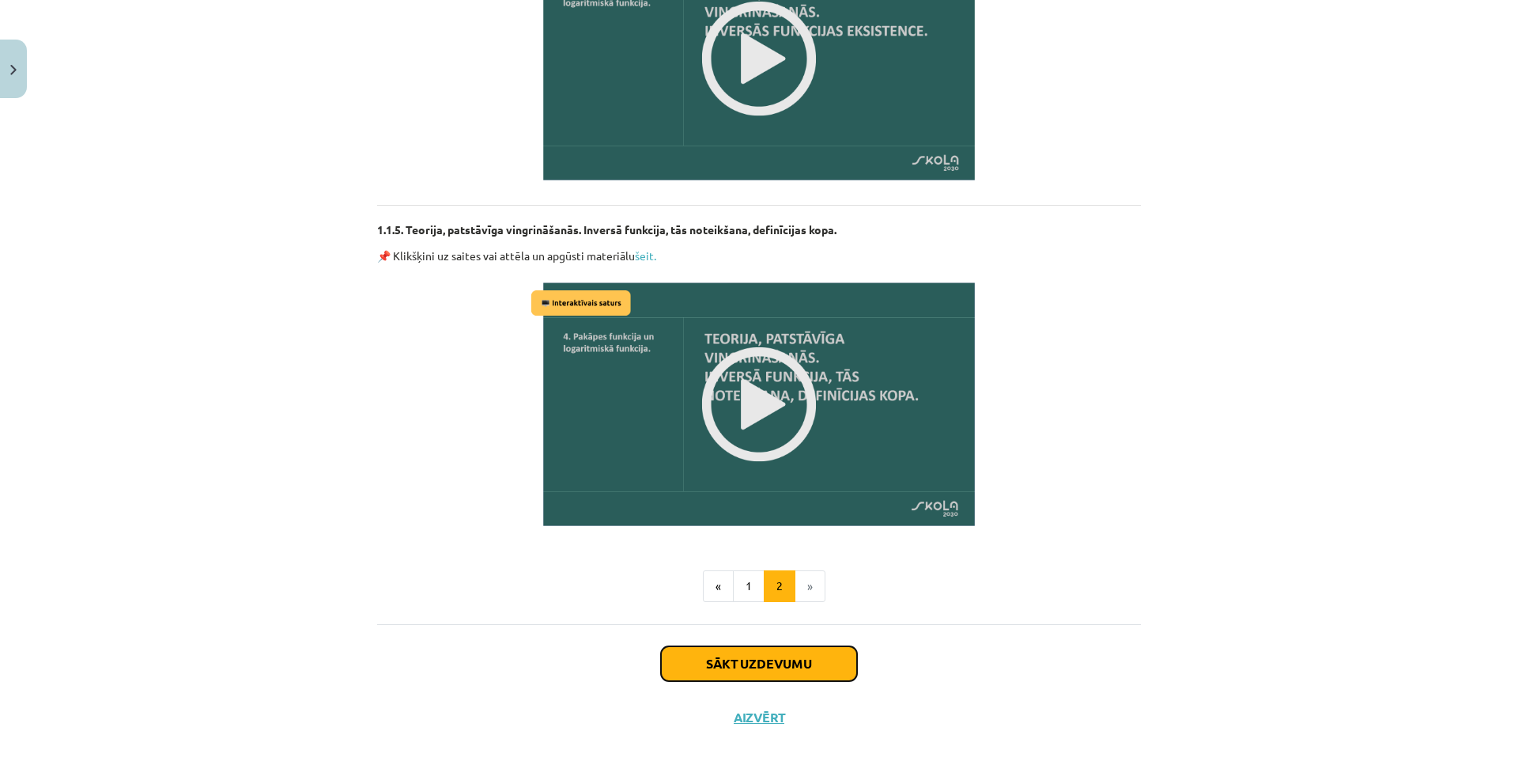
click at [734, 667] on button "Sākt uzdevumu" at bounding box center [759, 663] width 196 height 35
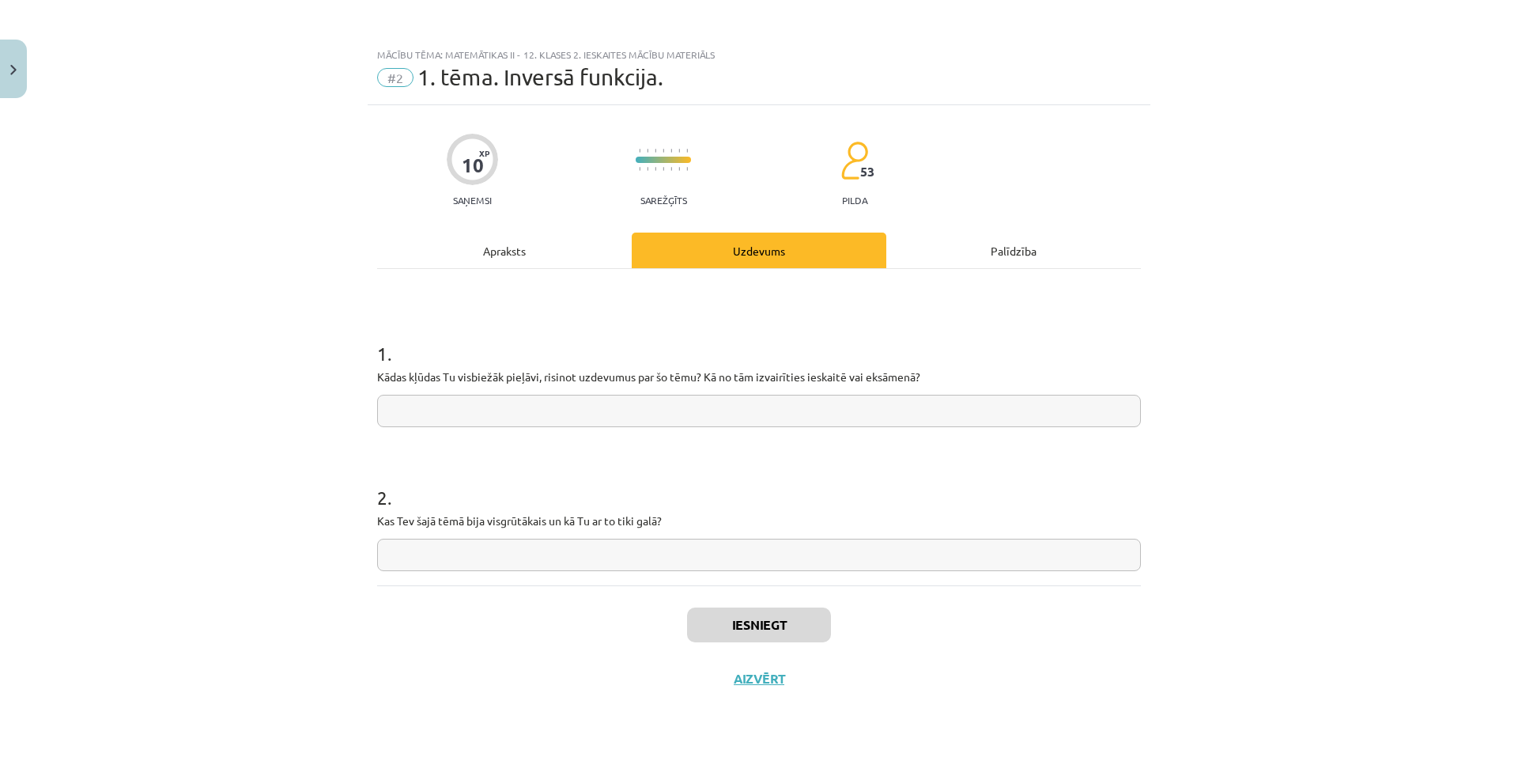
click at [691, 411] on input "text" at bounding box center [759, 410] width 764 height 32
type input "******"
click at [705, 559] on input "text" at bounding box center [759, 554] width 764 height 32
type input "******"
click at [797, 616] on button "Iesniegt" at bounding box center [759, 625] width 144 height 35
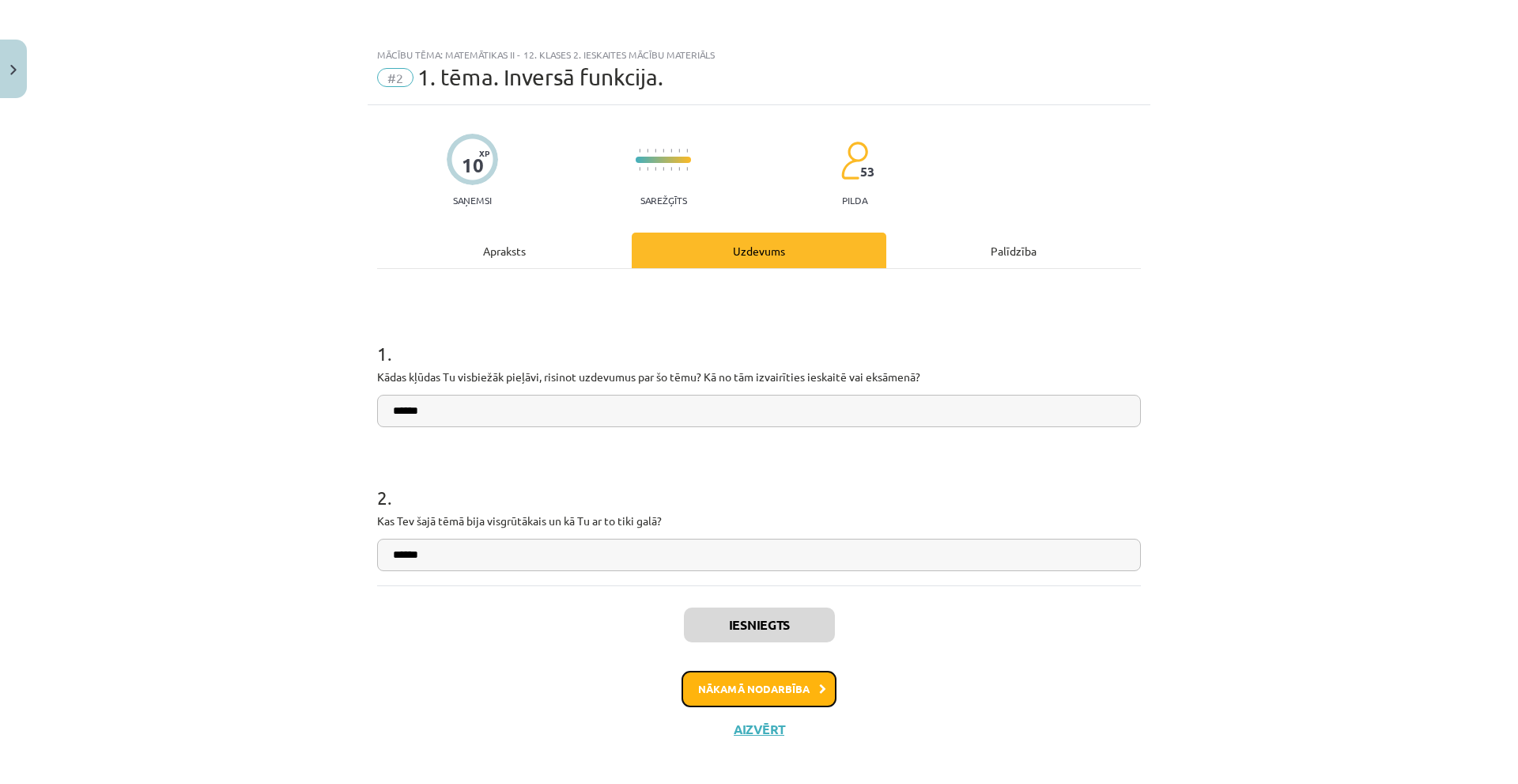
click at [760, 685] on button "Nākamā nodarbība" at bounding box center [759, 689] width 155 height 37
